Goal: Find contact information: Find contact information

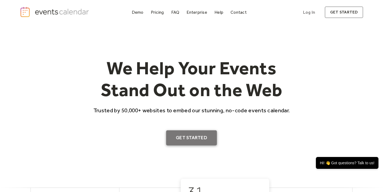
click at [185, 132] on link "Get Started" at bounding box center [191, 137] width 51 height 15
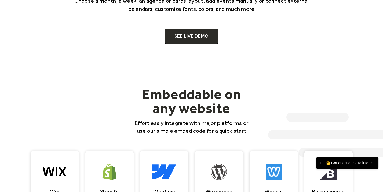
scroll to position [396, 0]
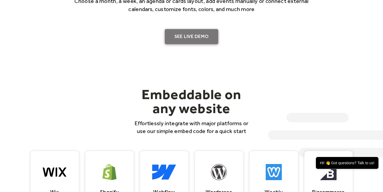
click at [188, 35] on link "SEE LIVE DEMO" at bounding box center [192, 36] width 54 height 15
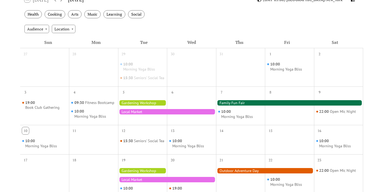
scroll to position [109, 0]
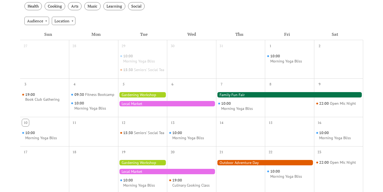
click at [138, 106] on div at bounding box center [167, 103] width 98 height 5
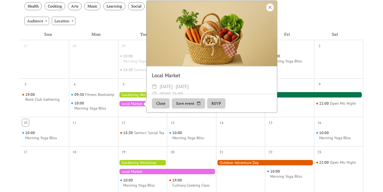
click at [269, 11] on div at bounding box center [271, 7] width 8 height 8
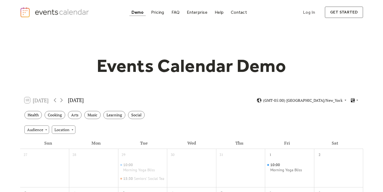
scroll to position [0, 0]
click at [56, 116] on div "Cooking" at bounding box center [55, 115] width 21 height 8
click at [91, 113] on div "Music" at bounding box center [92, 115] width 16 height 8
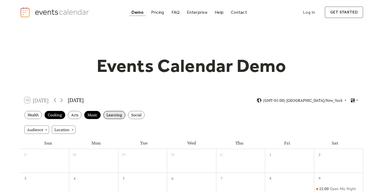
click at [116, 114] on div "Learning" at bounding box center [114, 115] width 22 height 8
click at [33, 114] on div "Health" at bounding box center [32, 115] width 17 height 8
click at [155, 12] on div "Pricing" at bounding box center [157, 12] width 13 height 3
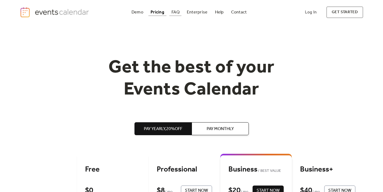
click at [175, 11] on div "FAQ" at bounding box center [176, 12] width 8 height 3
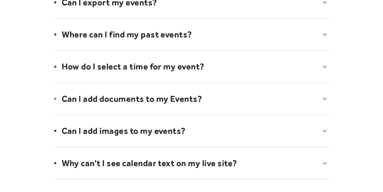
scroll to position [176, 0]
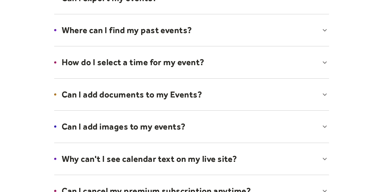
click at [173, 60] on div at bounding box center [192, 62] width 286 height 33
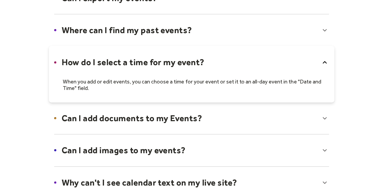
click at [173, 60] on div at bounding box center [192, 74] width 286 height 56
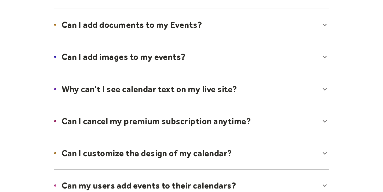
scroll to position [258, 0]
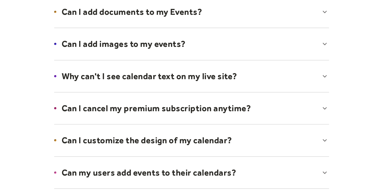
click at [167, 77] on div at bounding box center [192, 76] width 286 height 33
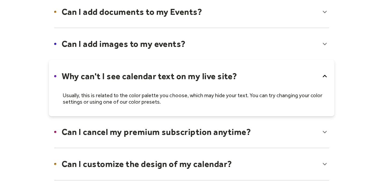
click at [167, 77] on div at bounding box center [192, 88] width 286 height 56
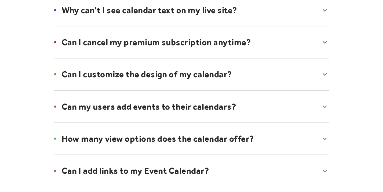
scroll to position [325, 0]
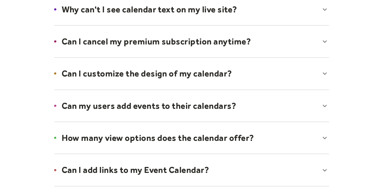
click at [167, 77] on div at bounding box center [192, 73] width 286 height 33
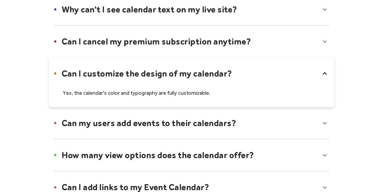
click at [167, 77] on div at bounding box center [192, 82] width 286 height 50
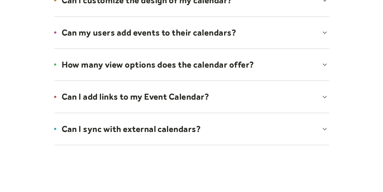
scroll to position [399, 0]
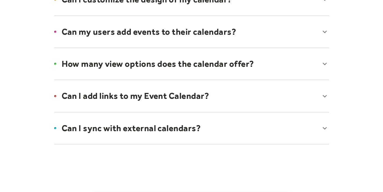
click at [169, 61] on div at bounding box center [192, 63] width 286 height 33
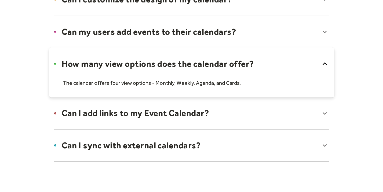
click at [169, 61] on div at bounding box center [192, 72] width 286 height 50
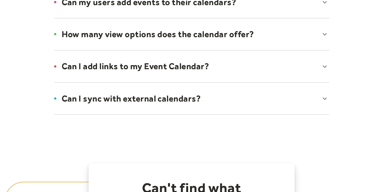
scroll to position [430, 0]
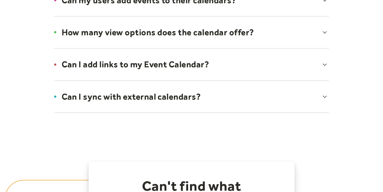
click at [166, 63] on div at bounding box center [192, 64] width 286 height 33
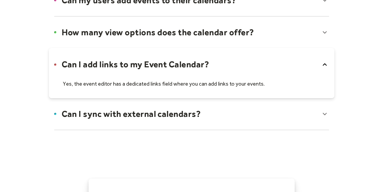
click at [166, 63] on div at bounding box center [192, 73] width 286 height 50
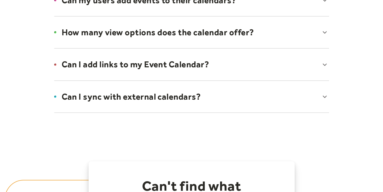
click at [155, 94] on div at bounding box center [192, 96] width 286 height 33
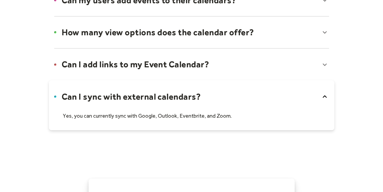
click at [155, 93] on div at bounding box center [192, 105] width 286 height 50
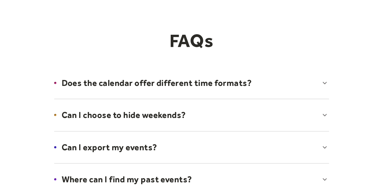
scroll to position [0, 0]
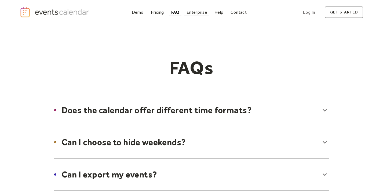
click at [202, 12] on div "Enterprise" at bounding box center [197, 12] width 20 height 3
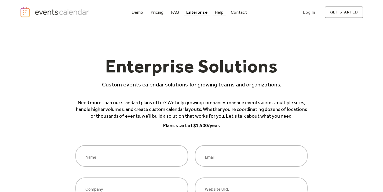
click at [219, 12] on div "Help" at bounding box center [219, 12] width 9 height 3
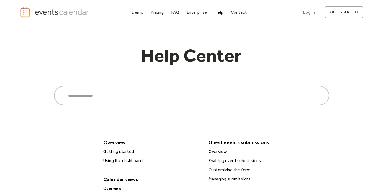
click at [238, 13] on div "Contact" at bounding box center [239, 12] width 16 height 3
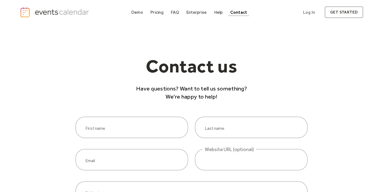
click at [82, 13] on img "home" at bounding box center [55, 12] width 71 height 11
